Goal: Information Seeking & Learning: Check status

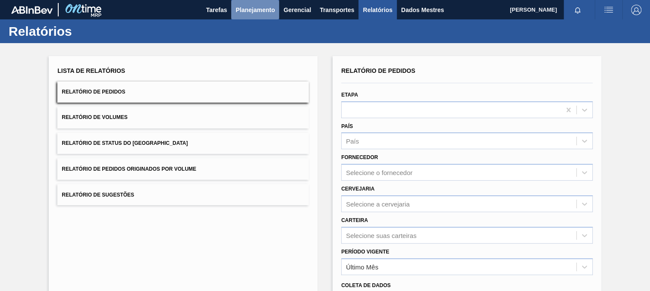
click at [253, 9] on font "Planejamento" at bounding box center [255, 9] width 39 height 7
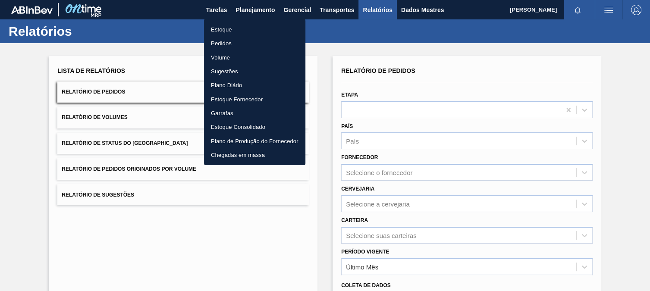
click at [231, 43] on font "Pedidos" at bounding box center [221, 43] width 21 height 6
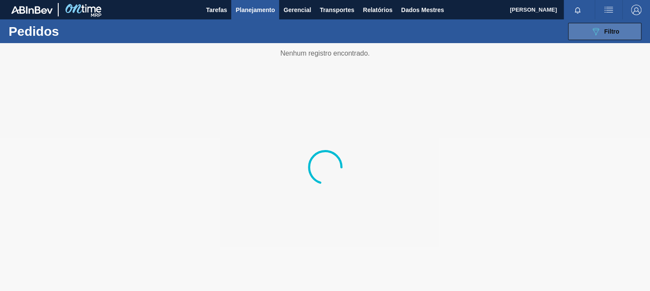
click at [584, 25] on button "089F7B8B-B2A5-4AFE-B5C0-19BA573D28AC Filtro" at bounding box center [604, 31] width 73 height 17
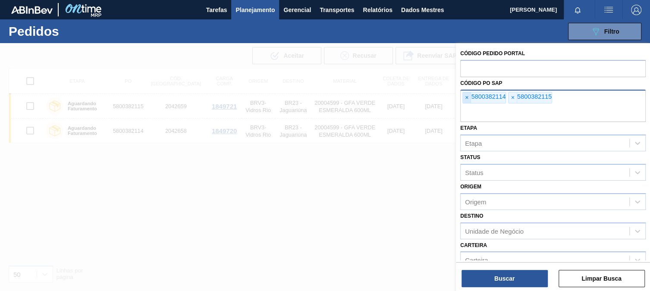
click at [466, 100] on font "×" at bounding box center [466, 97] width 3 height 7
click at [467, 100] on font "×" at bounding box center [466, 97] width 3 height 7
click at [467, 100] on span "×" at bounding box center [467, 97] width 8 height 10
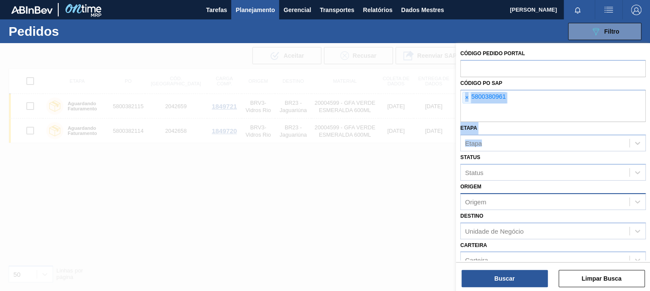
click at [509, 186] on div "Código Pedido Portal Código PO SAP × 5800380961 Etapa Etapa Status Status Orige…" at bounding box center [553, 212] width 194 height 338
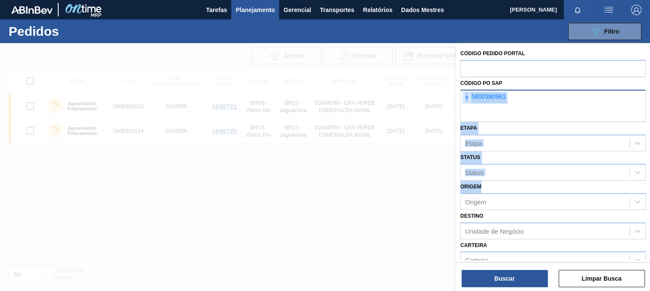
click at [466, 98] on font "×" at bounding box center [466, 97] width 3 height 7
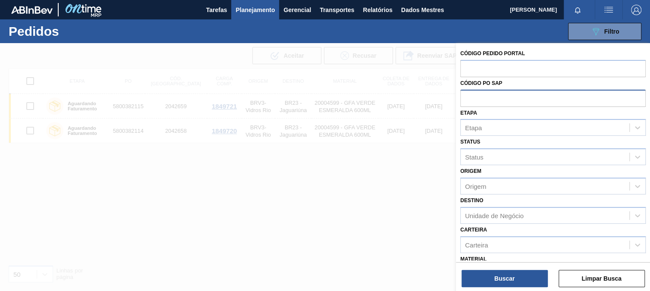
paste input "text"
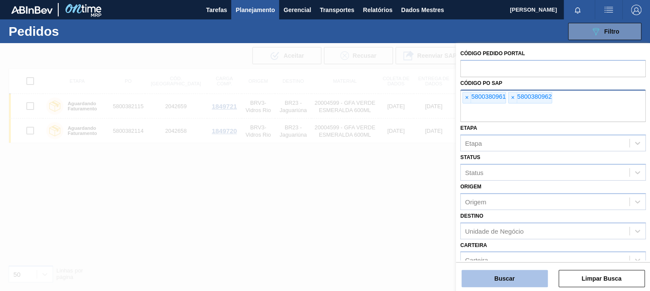
click at [530, 278] on button "Buscar" at bounding box center [505, 278] width 86 height 17
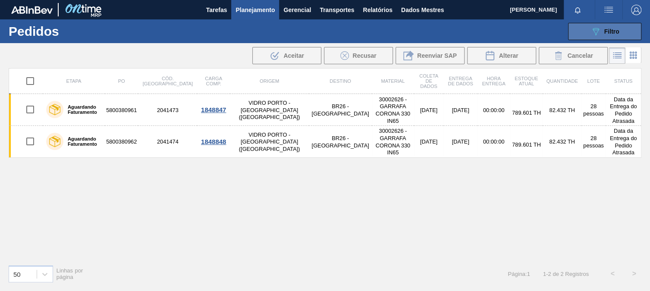
click at [591, 26] on icon "089F7B8B-B2A5-4AFE-B5C0-19BA573D28AC" at bounding box center [596, 31] width 10 height 10
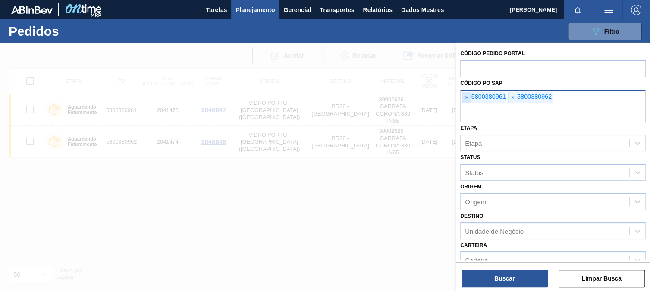
click at [468, 101] on span "×" at bounding box center [467, 97] width 8 height 11
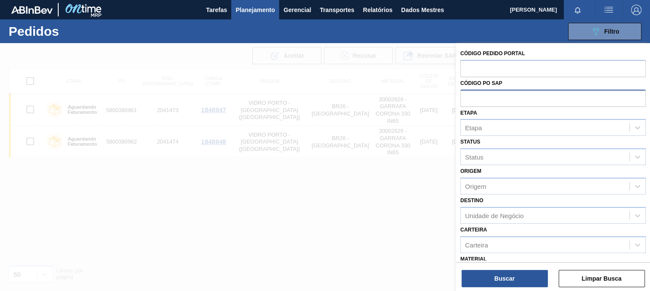
paste input "5800366702"
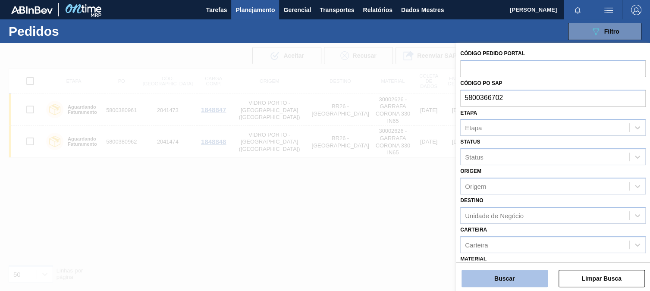
type input "5800366702"
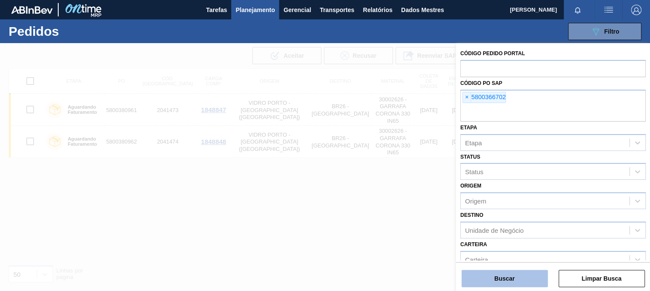
click at [515, 273] on button "Buscar" at bounding box center [505, 278] width 86 height 17
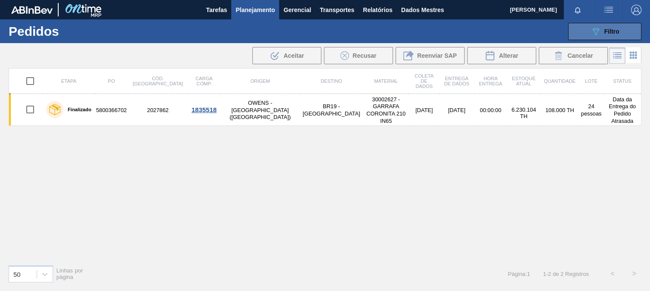
click at [609, 36] on button "089F7B8B-B2A5-4AFE-B5C0-19BA573D28AC Filtro" at bounding box center [604, 31] width 73 height 17
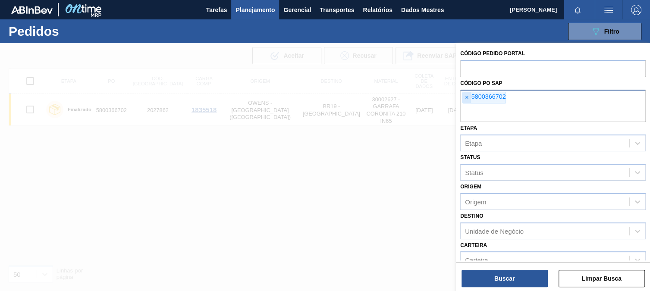
click at [463, 98] on span "×" at bounding box center [467, 97] width 8 height 11
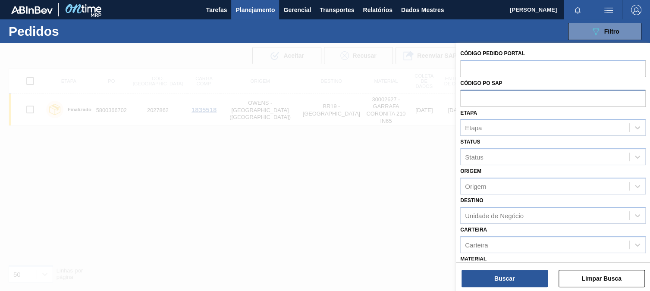
paste input "5800366696"
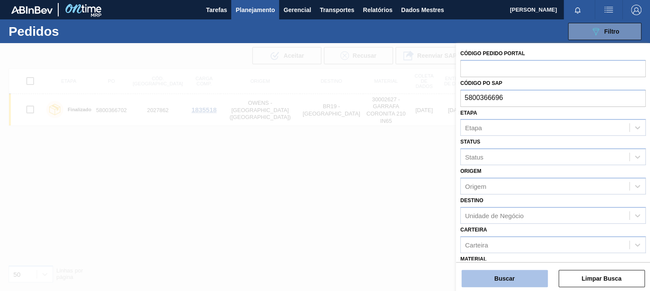
type input "5800366696"
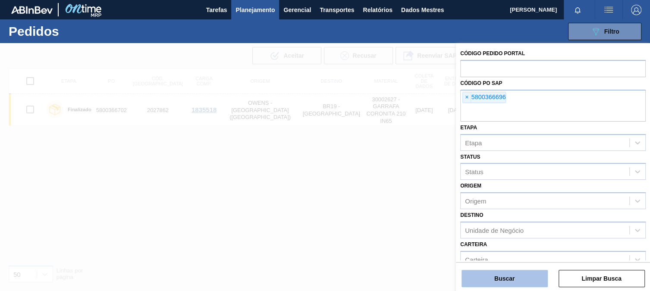
click at [491, 278] on button "Buscar" at bounding box center [505, 278] width 86 height 17
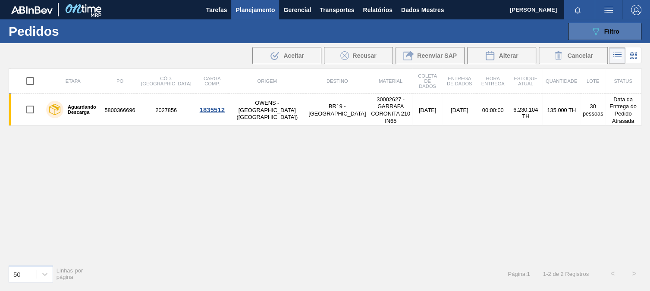
click at [603, 28] on div "089F7B8B-B2A5-4AFE-B5C0-19BA573D28AC Filtro" at bounding box center [605, 31] width 29 height 10
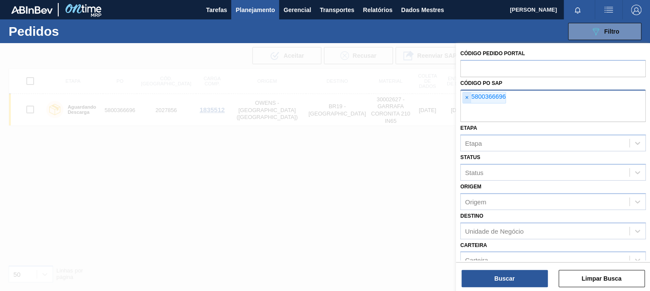
click at [468, 97] on font "×" at bounding box center [466, 97] width 3 height 7
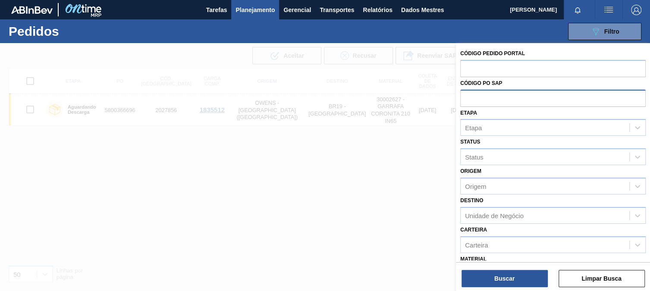
paste input "5800385822"
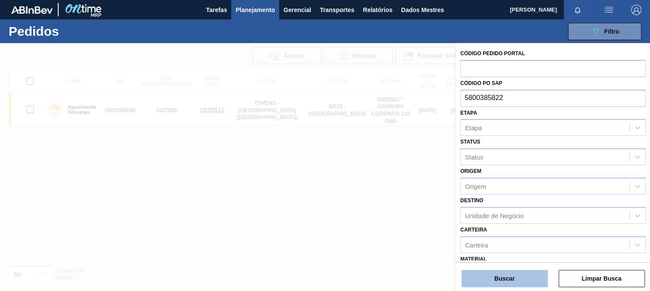
type input "5800385822"
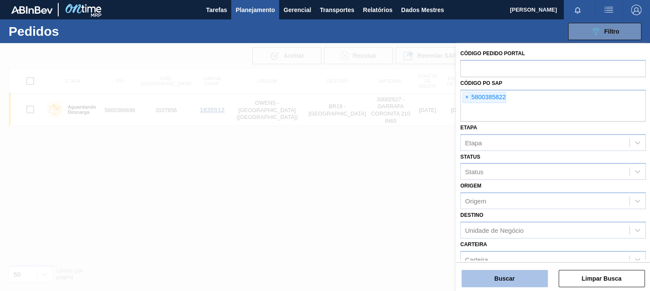
click at [507, 279] on font "Buscar" at bounding box center [505, 278] width 20 height 7
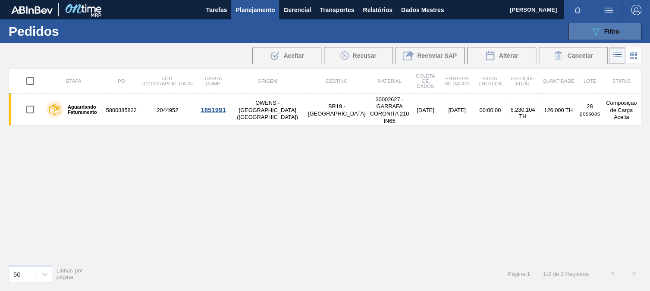
click at [586, 26] on button "089F7B8B-B2A5-4AFE-B5C0-19BA573D28AC Filtro" at bounding box center [604, 31] width 73 height 17
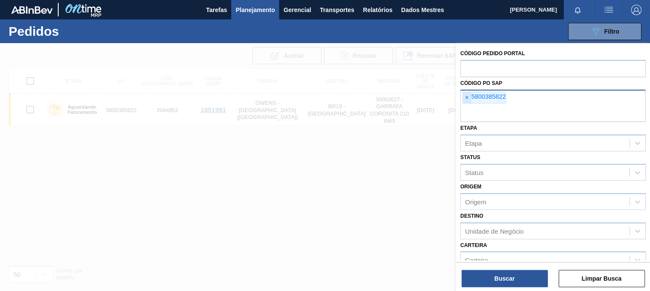
click at [466, 99] on font "×" at bounding box center [466, 97] width 3 height 7
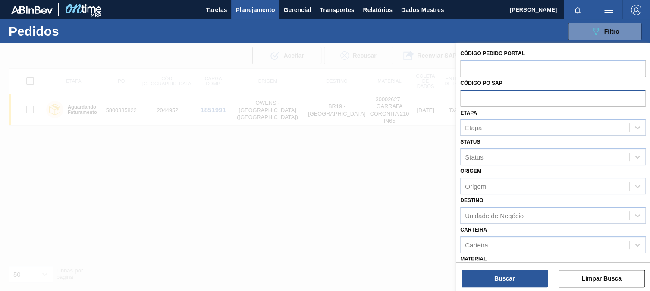
paste input "5800385823"
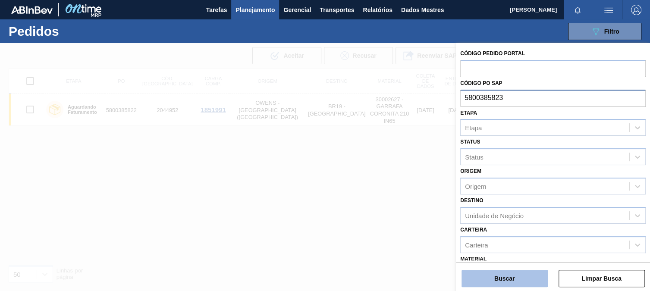
type input "5800385823"
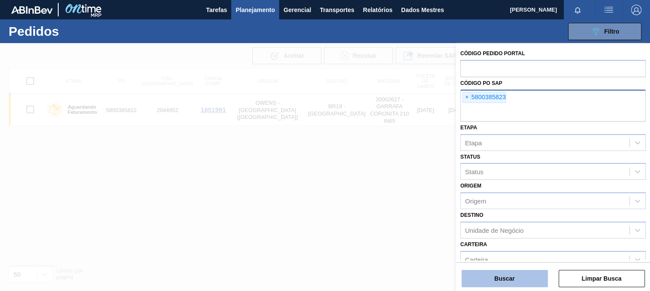
click at [502, 279] on font "Buscar" at bounding box center [505, 278] width 20 height 7
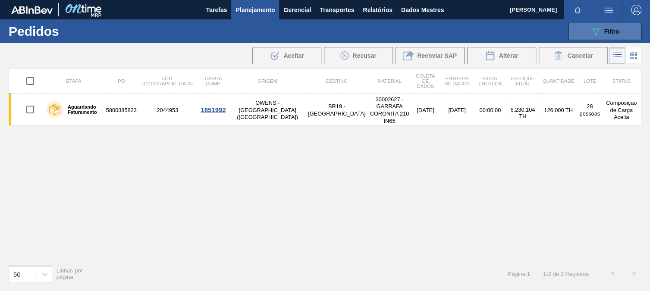
click at [601, 39] on button "089F7B8B-B2A5-4AFE-B5C0-19BA573D28AC Filtro" at bounding box center [604, 31] width 73 height 17
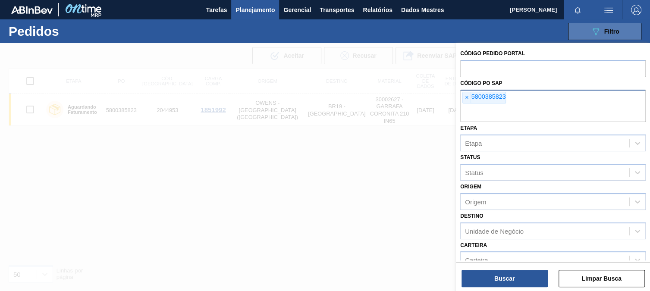
click at [600, 32] on icon "089F7B8B-B2A5-4AFE-B5C0-19BA573D28AC" at bounding box center [596, 31] width 10 height 10
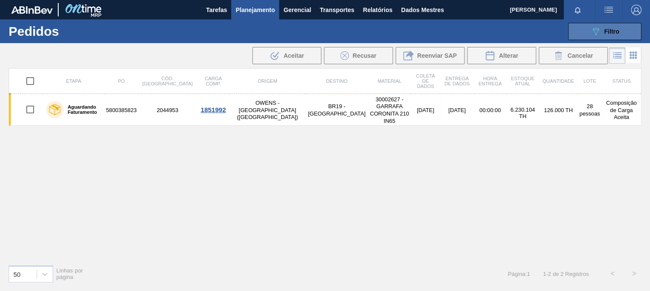
click at [600, 30] on icon "089F7B8B-B2A5-4AFE-B5C0-19BA573D28AC" at bounding box center [596, 31] width 10 height 10
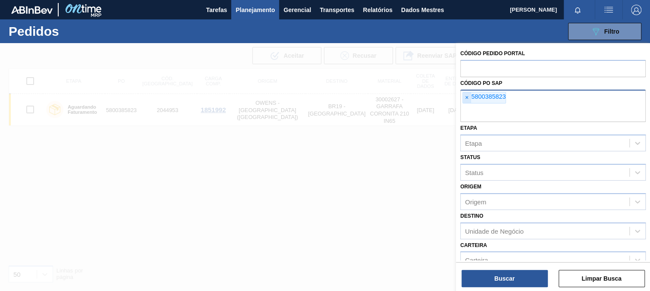
click at [467, 98] on font "×" at bounding box center [466, 97] width 3 height 7
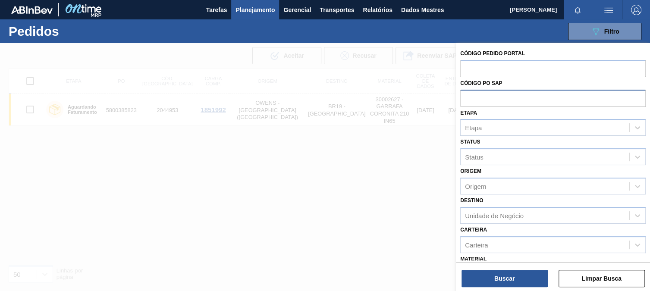
paste input "5800385825"
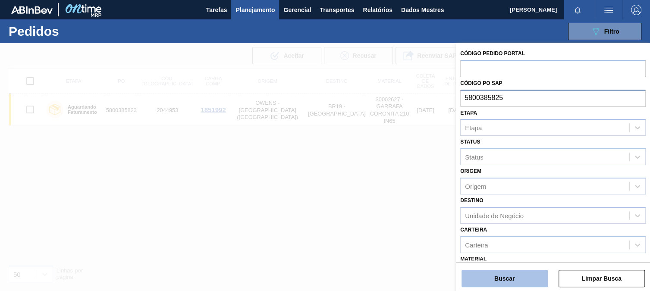
type input "5800385825"
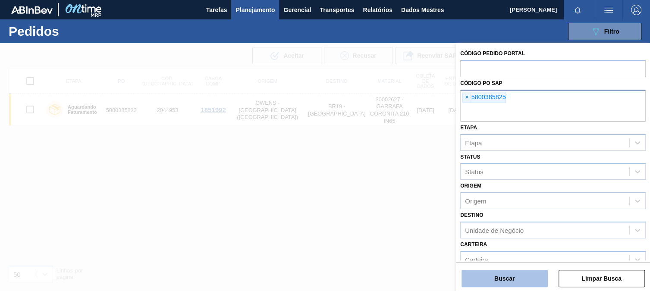
click at [494, 277] on button "Buscar" at bounding box center [505, 278] width 86 height 17
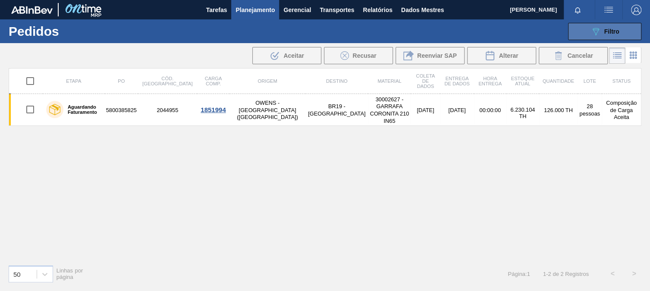
click at [595, 28] on icon at bounding box center [596, 31] width 6 height 7
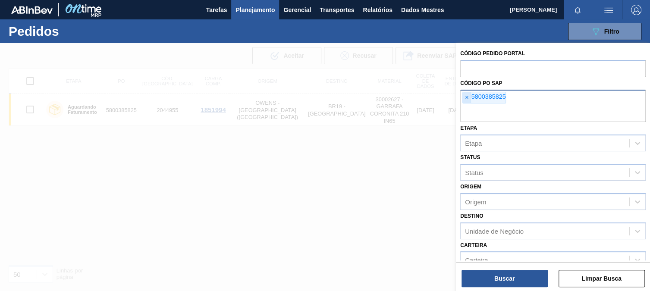
click at [465, 98] on font "×" at bounding box center [466, 97] width 3 height 7
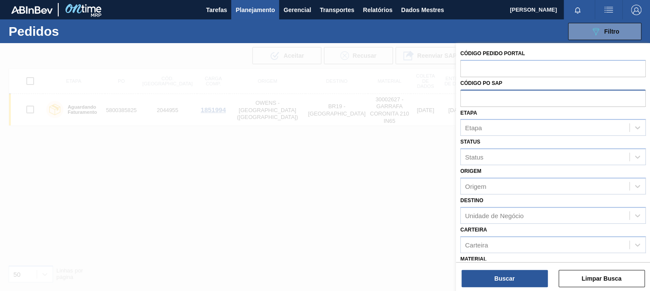
paste input "5800385826"
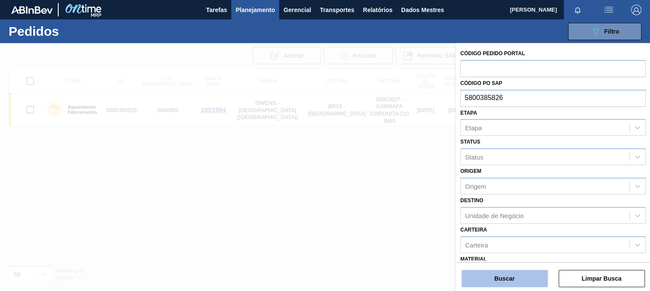
type input "5800385826"
click at [505, 277] on font "Buscar" at bounding box center [505, 278] width 20 height 7
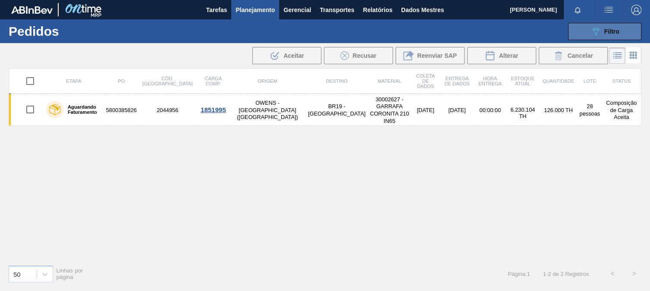
click at [582, 27] on button "089F7B8B-B2A5-4AFE-B5C0-19BA573D28AC Filtro" at bounding box center [604, 31] width 73 height 17
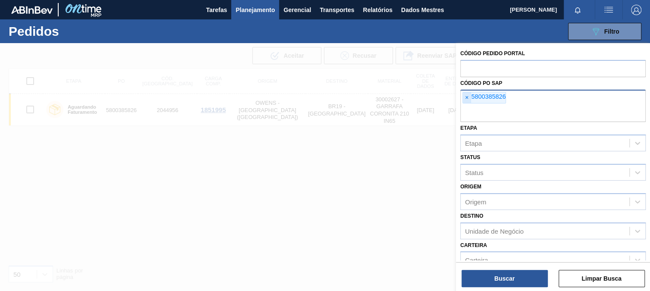
click at [466, 98] on font "×" at bounding box center [466, 97] width 3 height 7
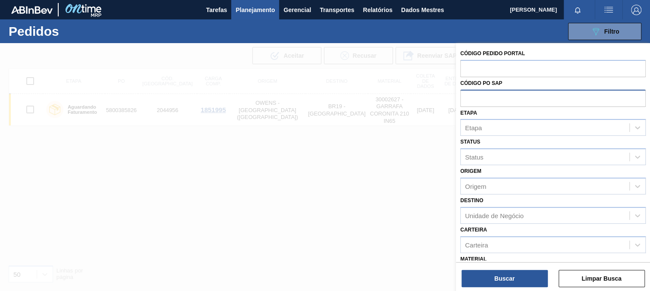
paste input "5800386671"
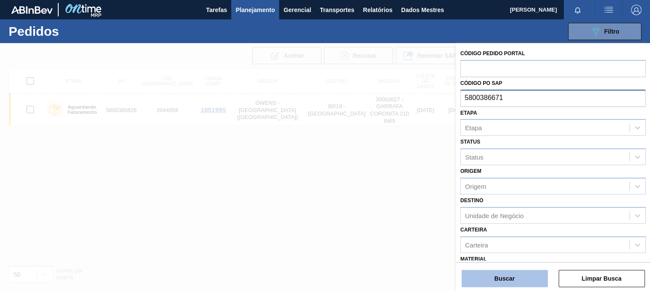
type input "5800386671"
click at [512, 275] on button "Buscar" at bounding box center [505, 278] width 86 height 17
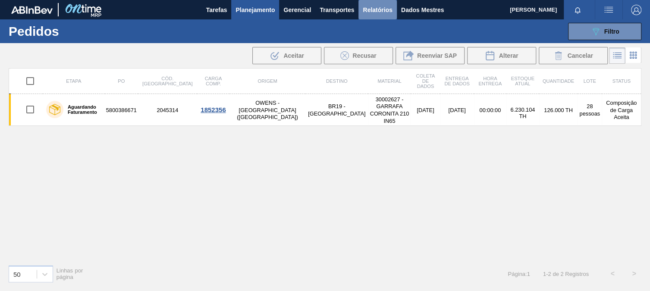
click at [373, 11] on font "Relatórios" at bounding box center [377, 9] width 29 height 7
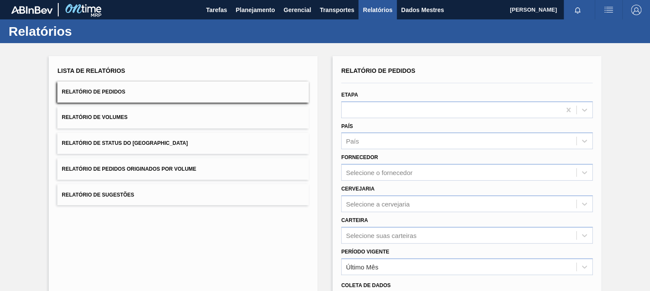
click at [170, 171] on button "Relatório de Pedidos Originados por Volume" at bounding box center [183, 168] width 252 height 21
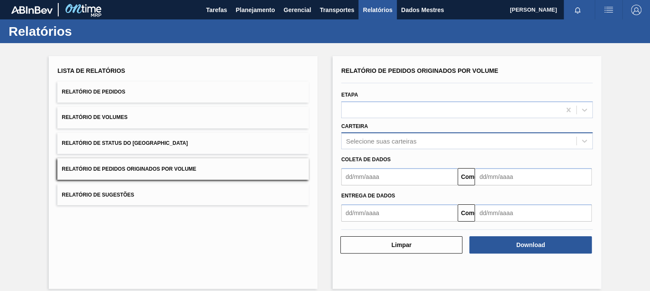
click at [360, 138] on font "Selecione suas carteiras" at bounding box center [381, 141] width 70 height 7
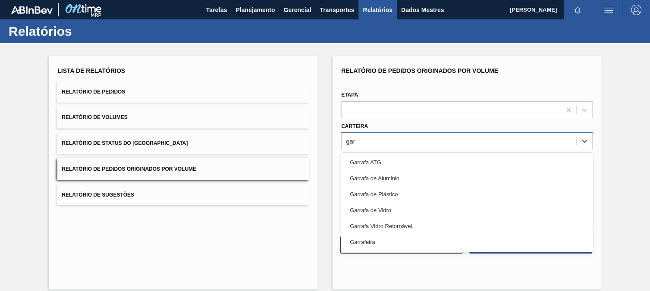
type input "garr"
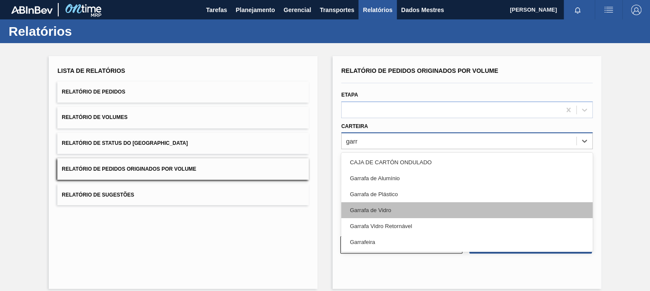
click at [373, 206] on div "Garrafa de Vidro" at bounding box center [467, 210] width 252 height 16
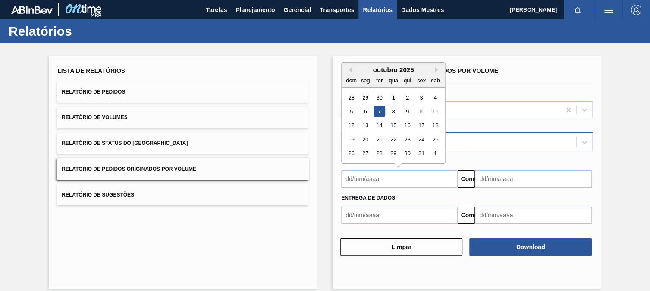
click at [370, 181] on input "text" at bounding box center [399, 178] width 117 height 17
click at [366, 181] on input "text" at bounding box center [399, 178] width 117 height 17
click at [523, 146] on div "Garrafa de Vidro" at bounding box center [459, 142] width 235 height 18
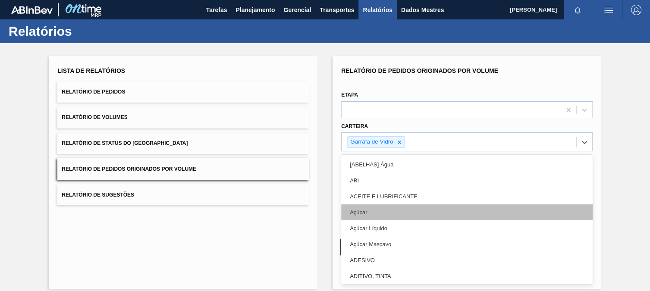
click at [370, 207] on div "Açúcar" at bounding box center [467, 213] width 252 height 16
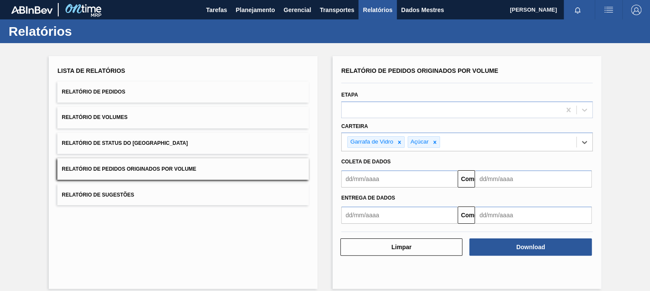
click at [367, 174] on input "text" at bounding box center [399, 178] width 117 height 17
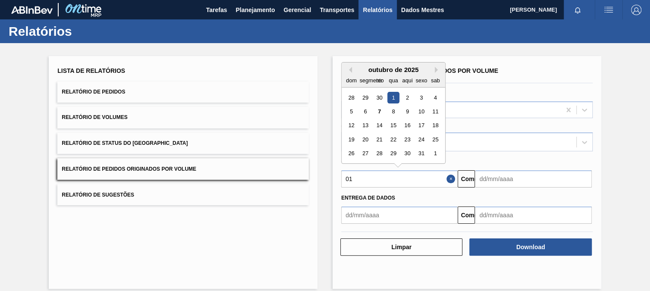
type input "[DATE]"
click at [486, 175] on input "text" at bounding box center [533, 178] width 117 height 17
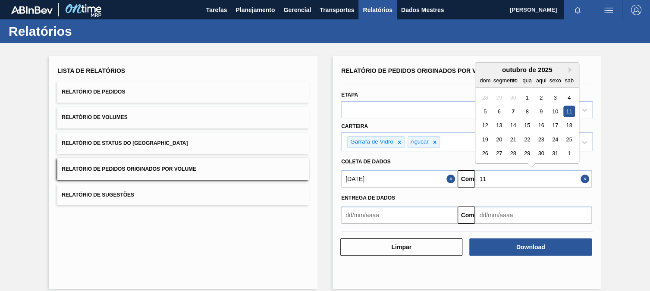
click at [572, 109] on div "11" at bounding box center [570, 112] width 12 height 12
type input "[DATE]"
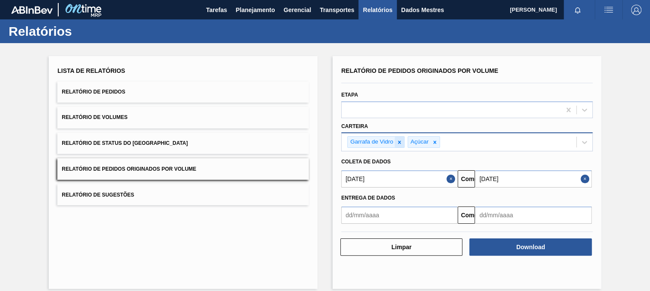
click at [398, 140] on icon at bounding box center [400, 142] width 6 height 6
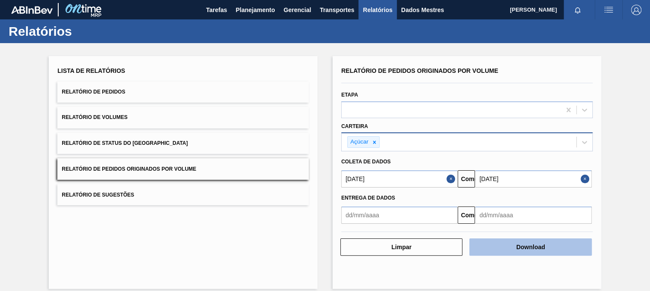
click at [513, 243] on button "Download" at bounding box center [531, 247] width 122 height 17
